Goal: Task Accomplishment & Management: Manage account settings

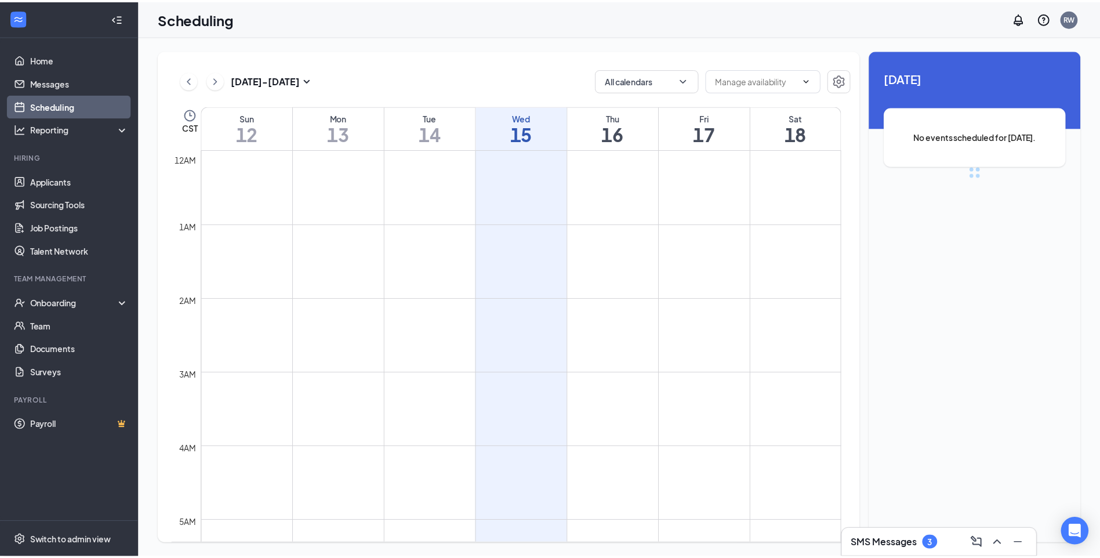
scroll to position [570, 0]
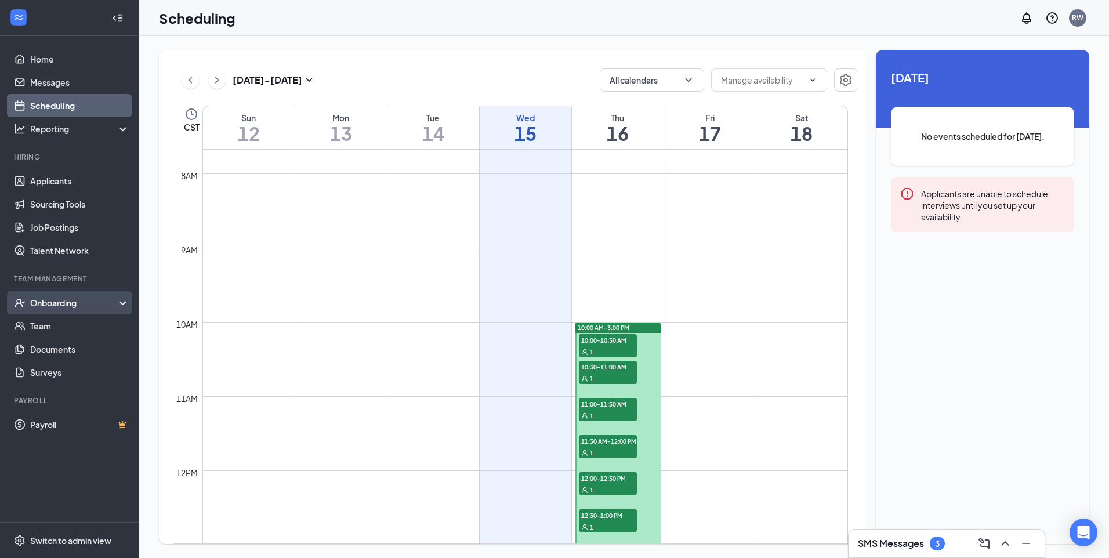
click at [48, 292] on div "Onboarding" at bounding box center [69, 302] width 139 height 23
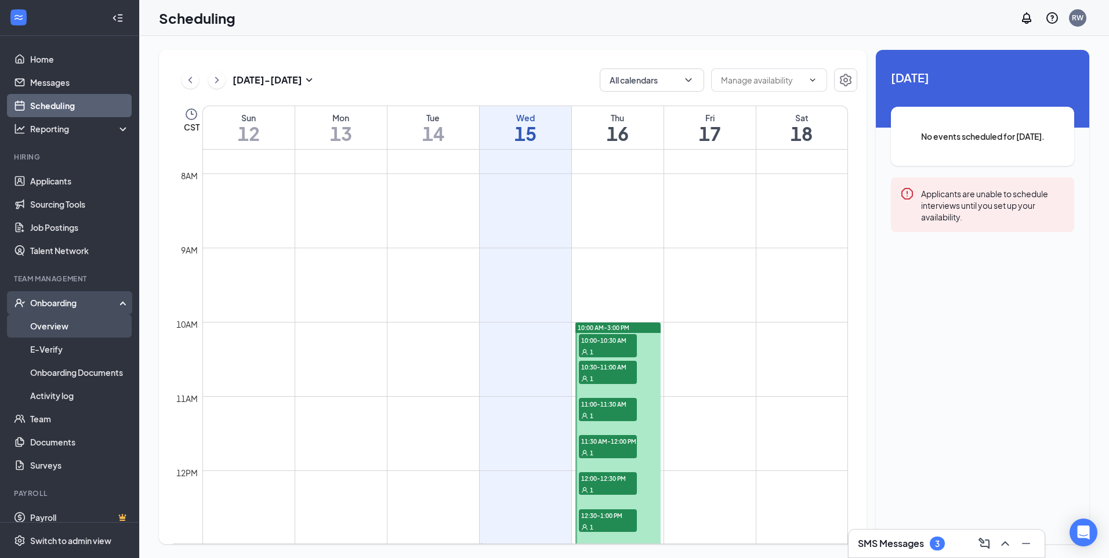
click at [52, 323] on link "Overview" at bounding box center [79, 325] width 99 height 23
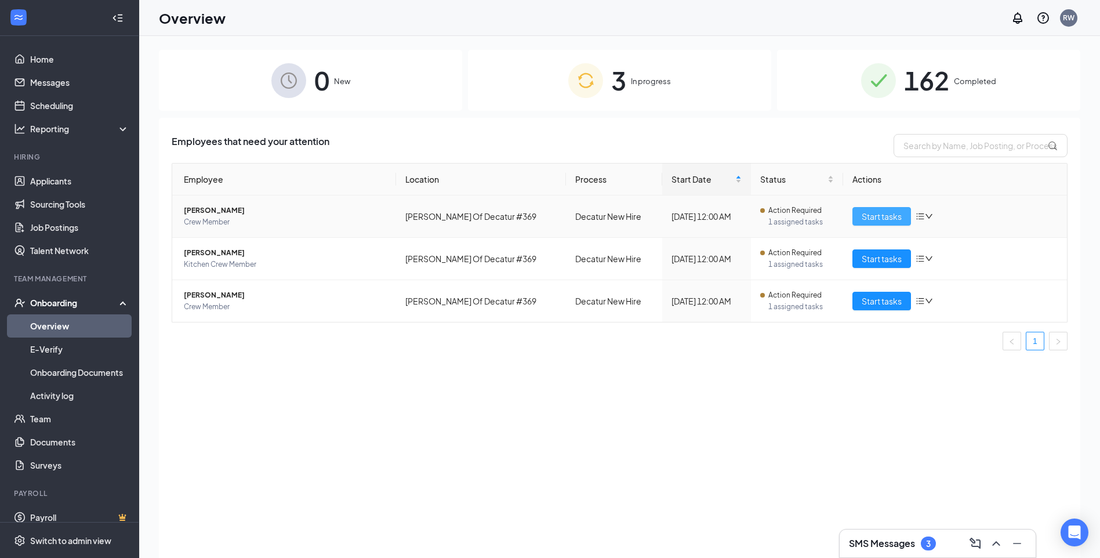
click at [877, 216] on span "Start tasks" at bounding box center [882, 216] width 40 height 13
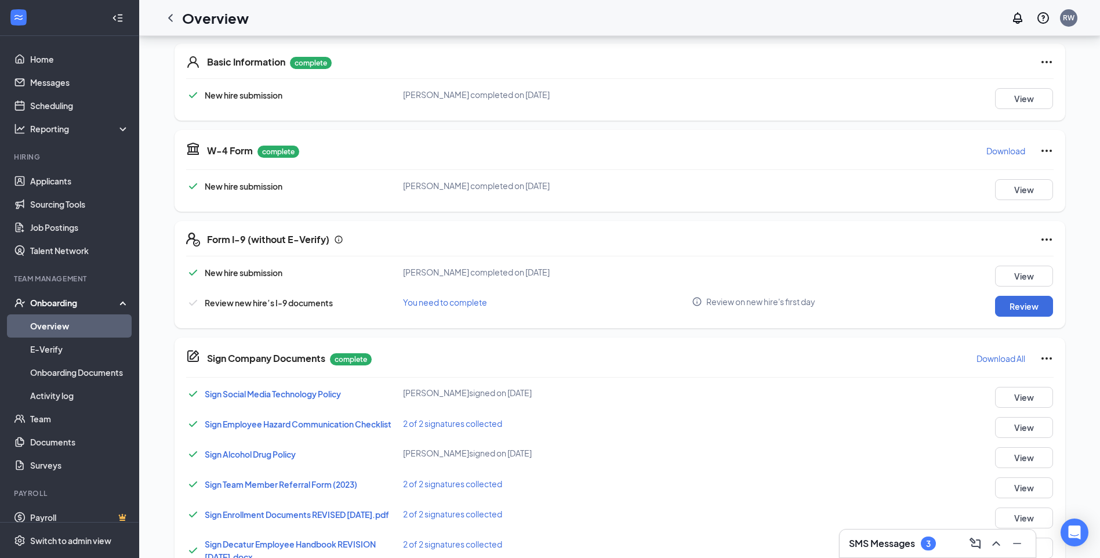
scroll to position [153, 0]
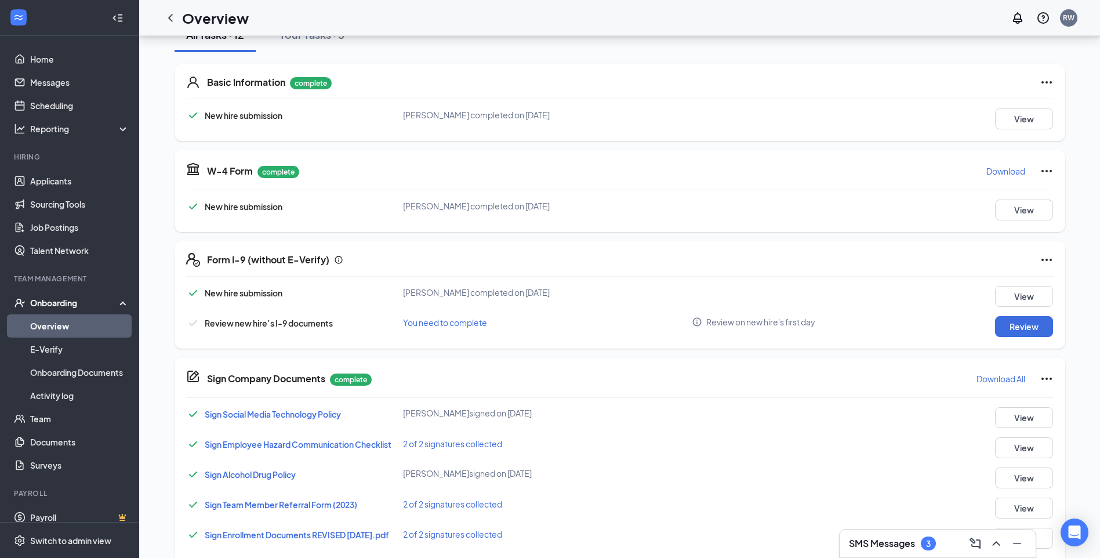
click at [1017, 171] on p "Download" at bounding box center [1006, 171] width 39 height 12
click at [1002, 380] on p "Download All" at bounding box center [1001, 379] width 49 height 12
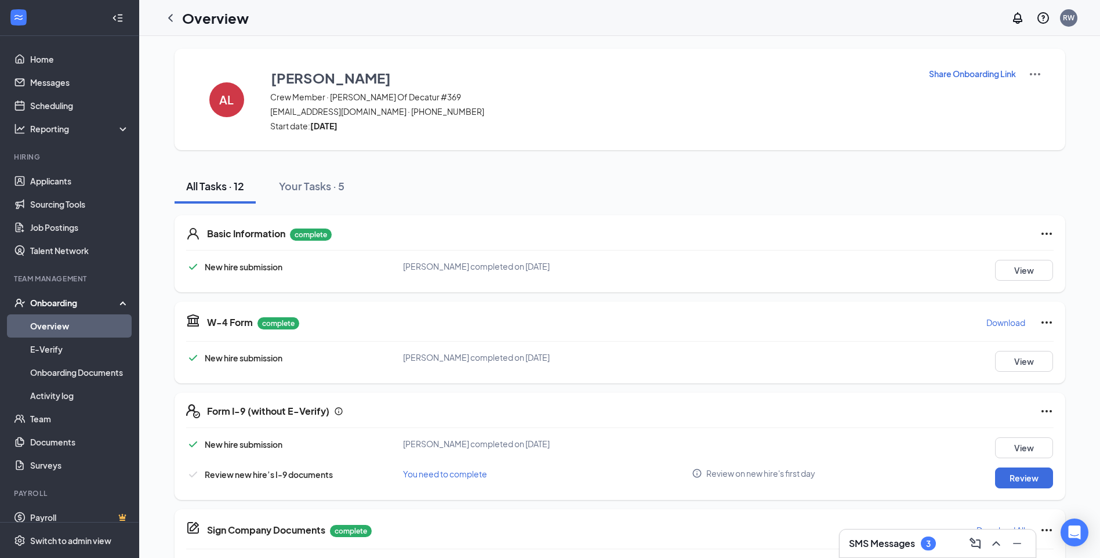
scroll to position [0, 0]
drag, startPoint x: 170, startPoint y: 18, endPoint x: 172, endPoint y: 36, distance: 18.1
click at [170, 18] on icon "ChevronLeft" at bounding box center [170, 18] width 5 height 8
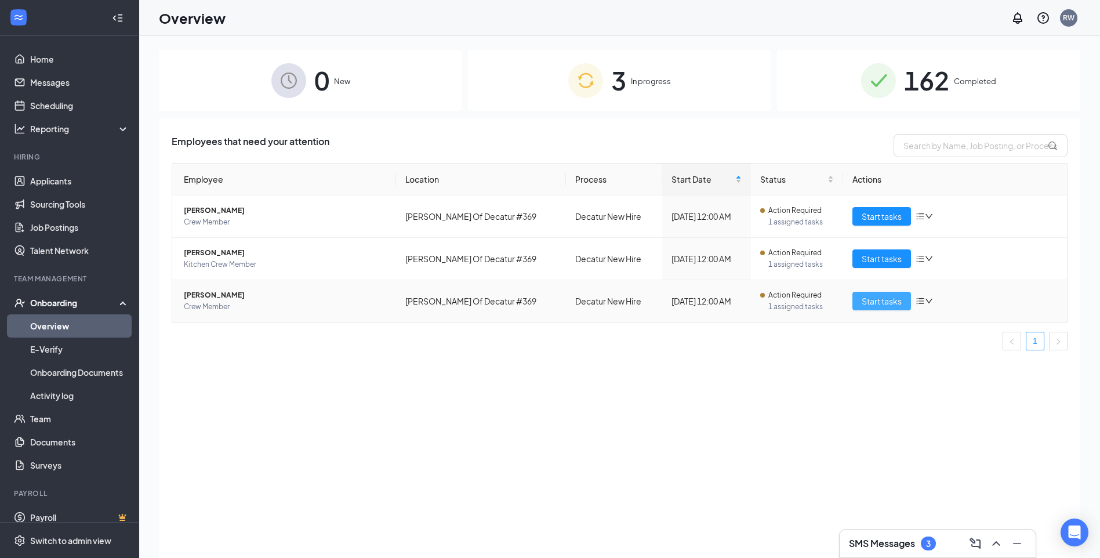
click at [872, 303] on span "Start tasks" at bounding box center [882, 301] width 40 height 13
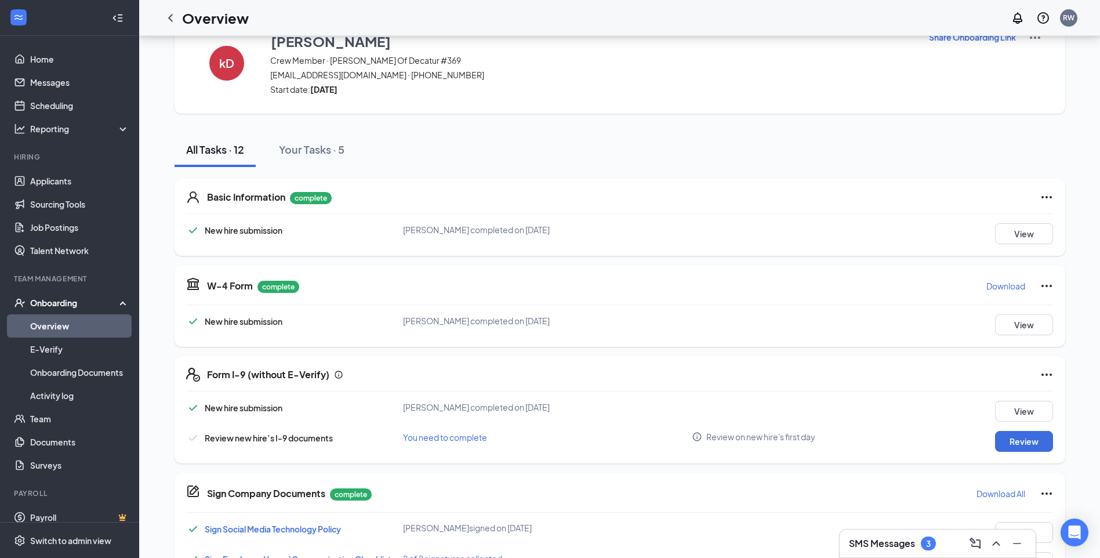
scroll to position [58, 0]
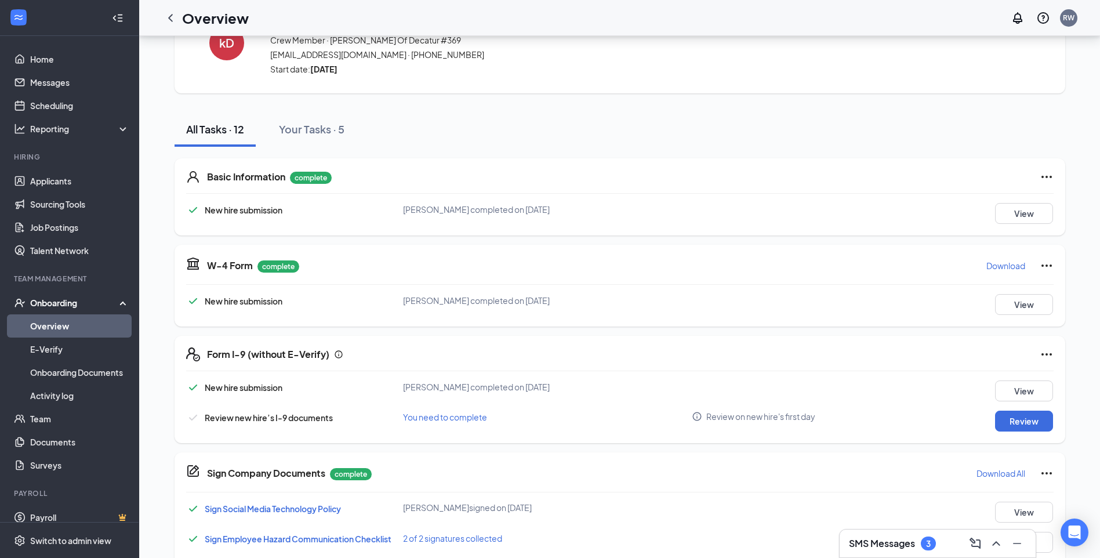
click at [1000, 264] on p "Download" at bounding box center [1006, 266] width 39 height 12
click at [994, 472] on p "Download All" at bounding box center [1001, 474] width 49 height 12
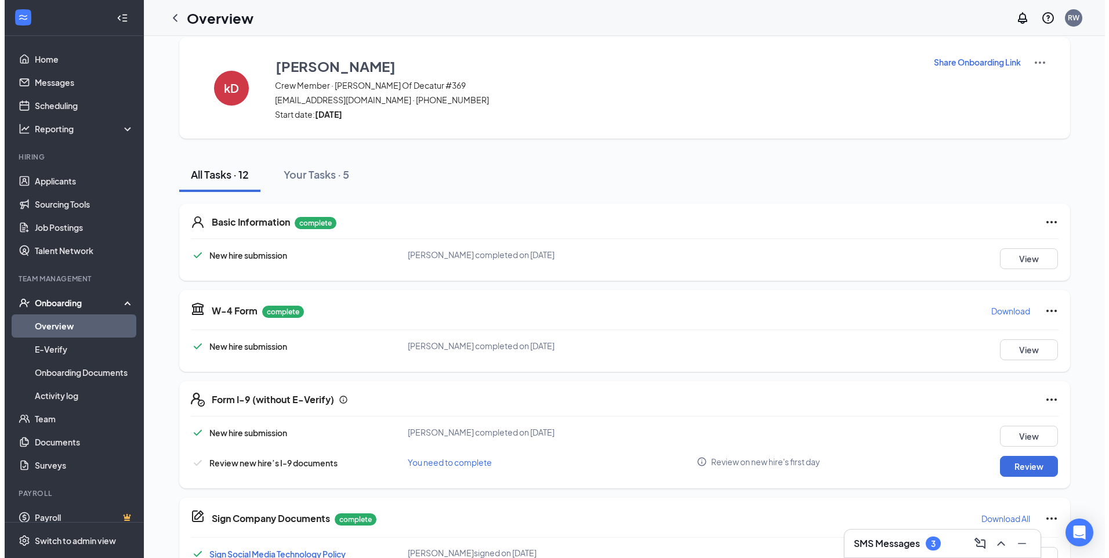
scroll to position [0, 0]
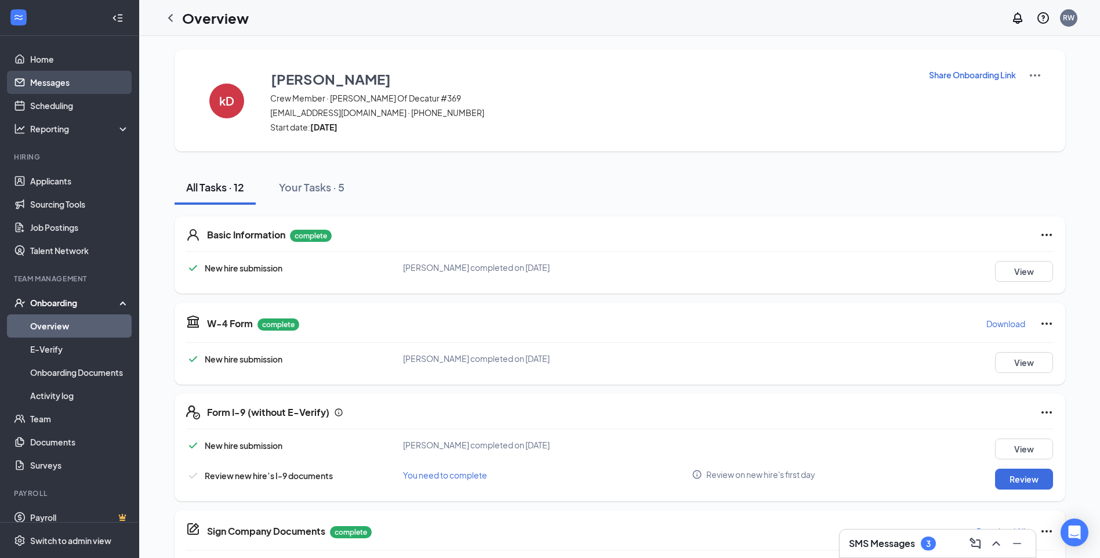
click at [68, 82] on link "Messages" at bounding box center [79, 82] width 99 height 23
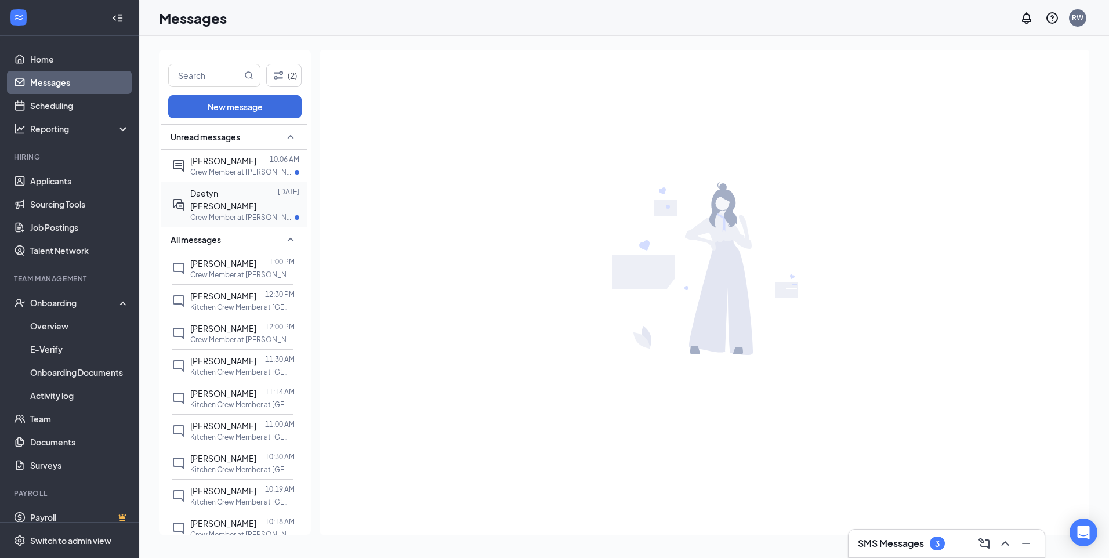
click at [222, 197] on span "Daetyn [PERSON_NAME]" at bounding box center [223, 199] width 66 height 23
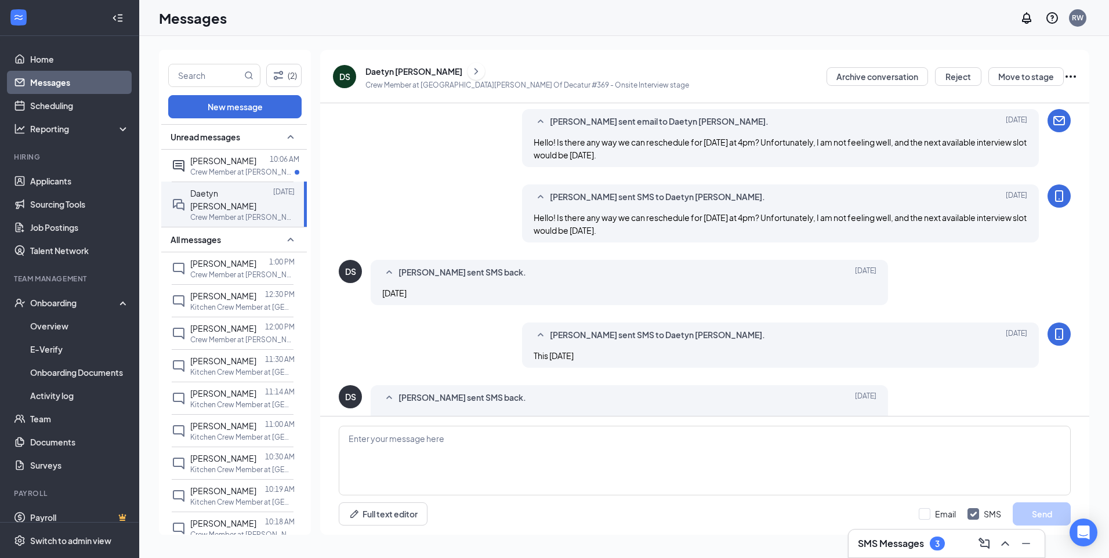
scroll to position [317, 0]
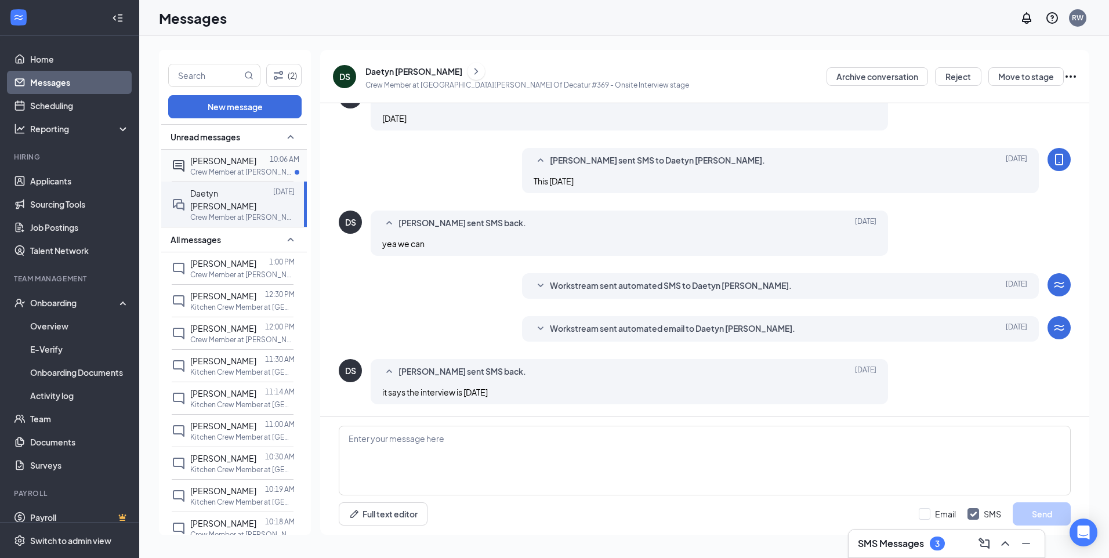
click at [256, 162] on div at bounding box center [262, 160] width 13 height 13
